Goal: Find specific page/section: Find specific page/section

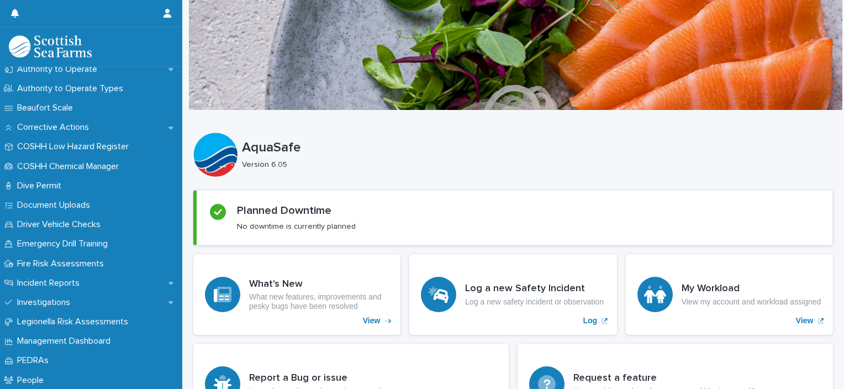
scroll to position [222, 0]
click at [137, 279] on div "Incident Reports" at bounding box center [91, 281] width 182 height 19
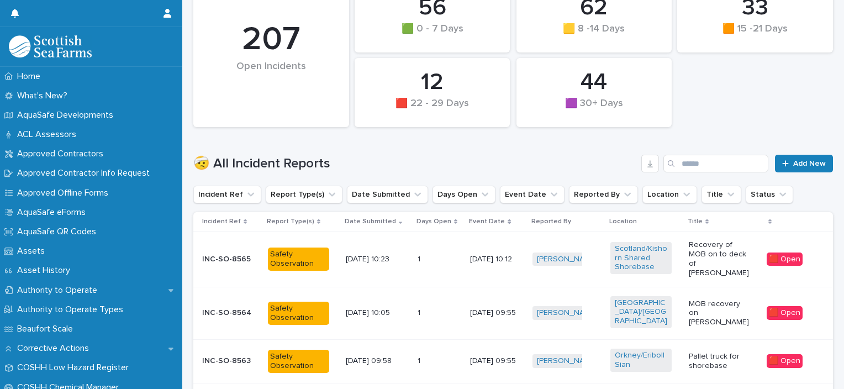
scroll to position [225, 0]
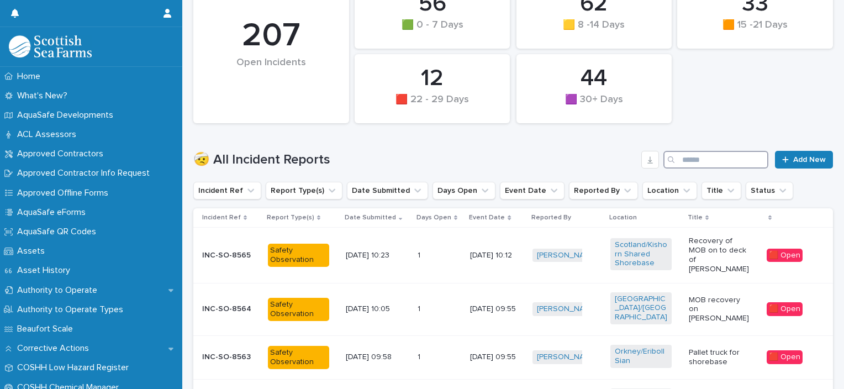
click at [709, 153] on input "Search" at bounding box center [715, 160] width 105 height 18
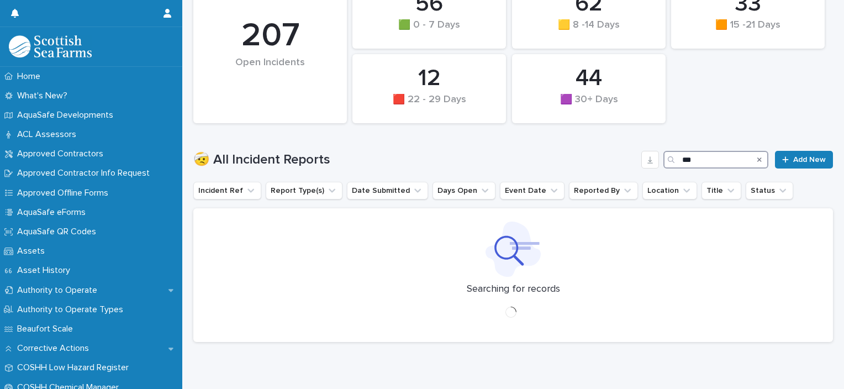
scroll to position [22, 0]
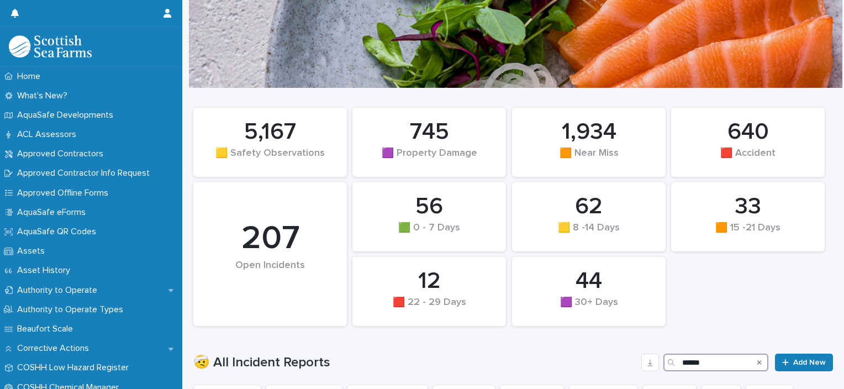
scroll to position [260, 0]
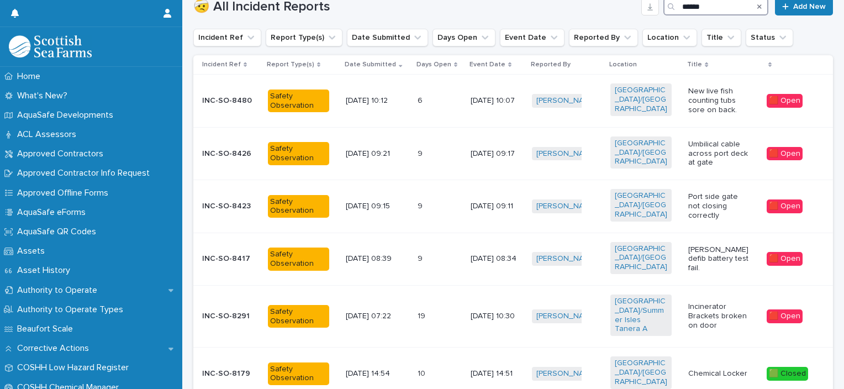
scroll to position [372, 0]
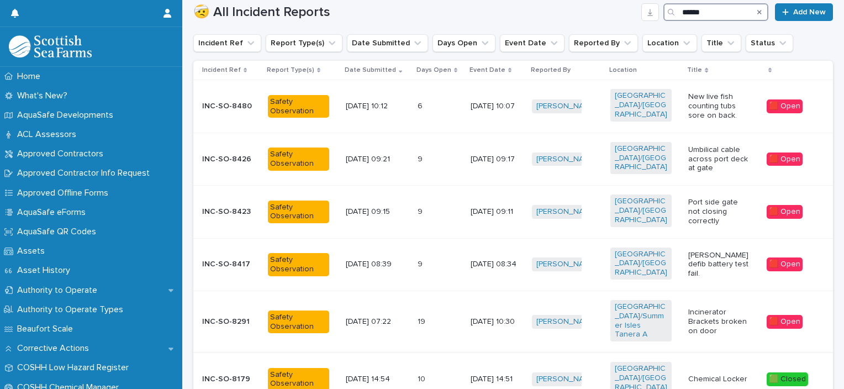
type input "******"
